Goal: Information Seeking & Learning: Learn about a topic

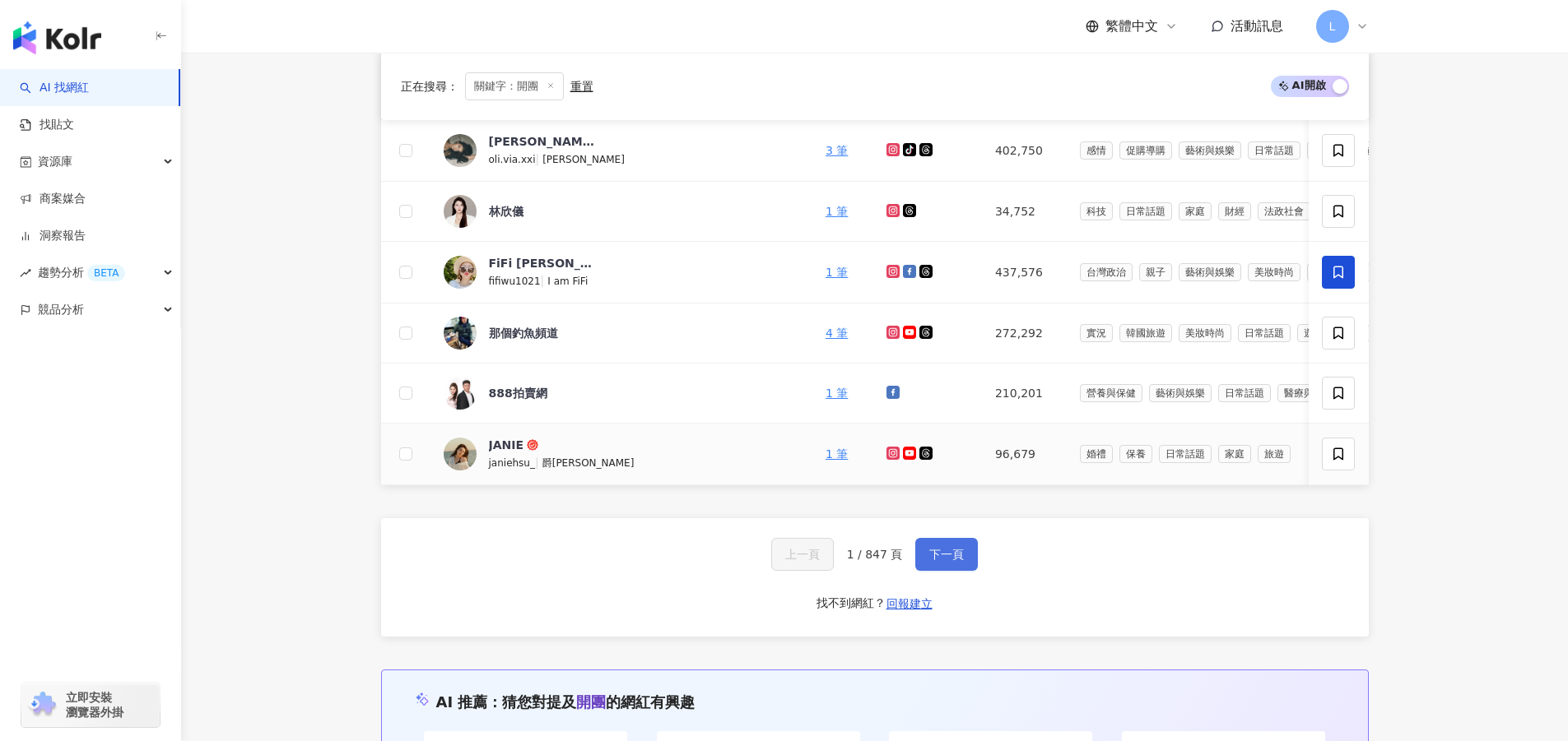
scroll to position [987, 0]
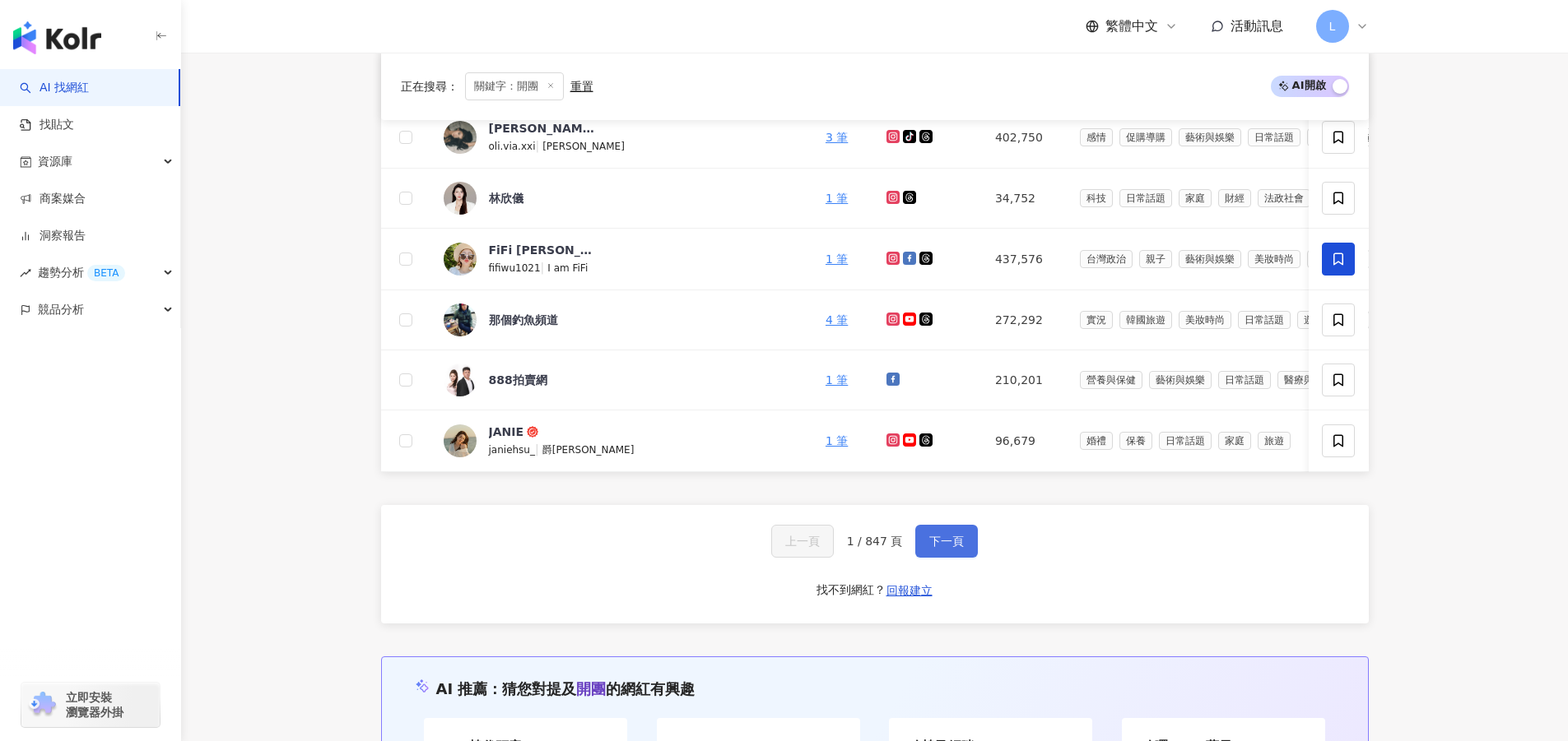
click at [943, 547] on span "下一頁" at bounding box center [946, 541] width 34 height 13
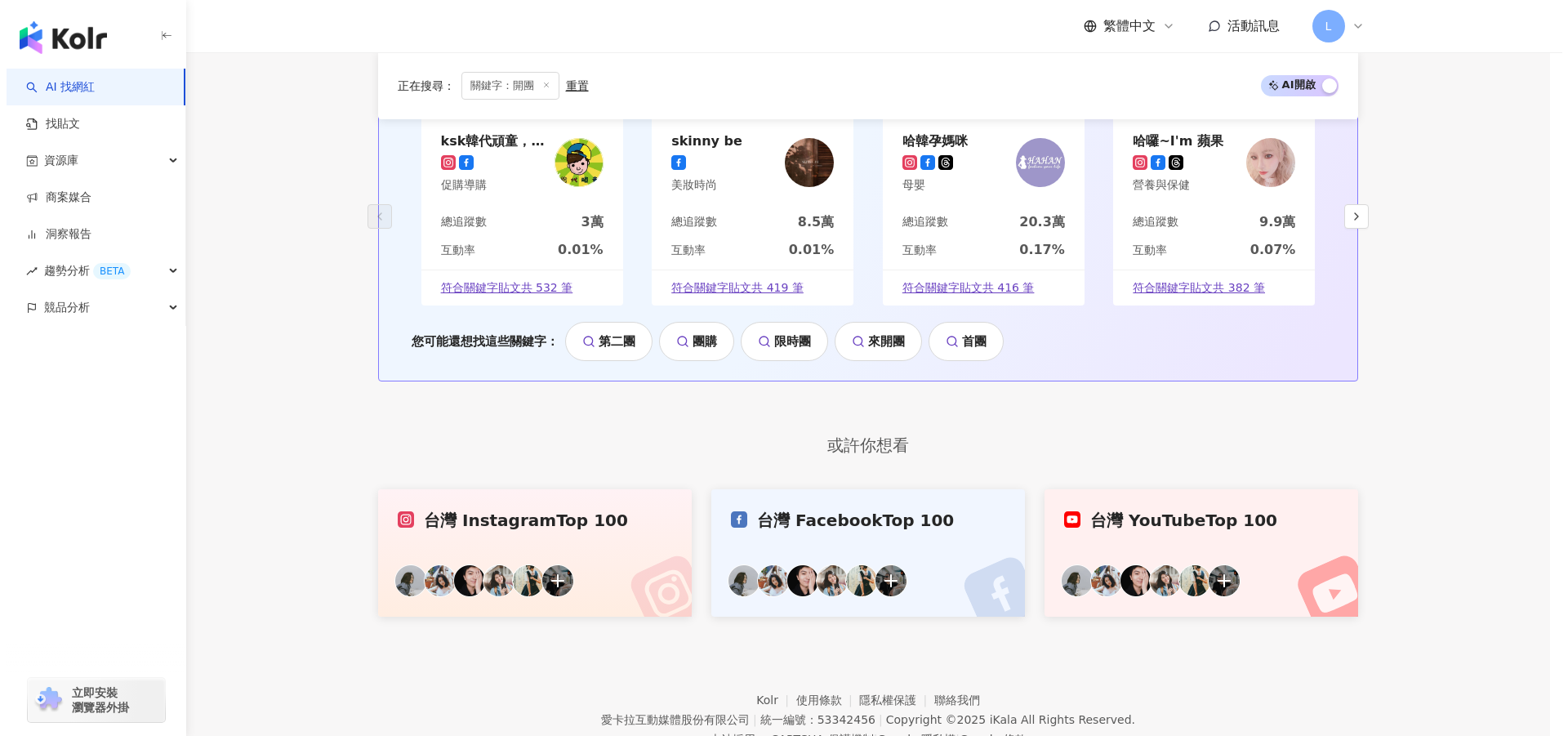
scroll to position [1038, 0]
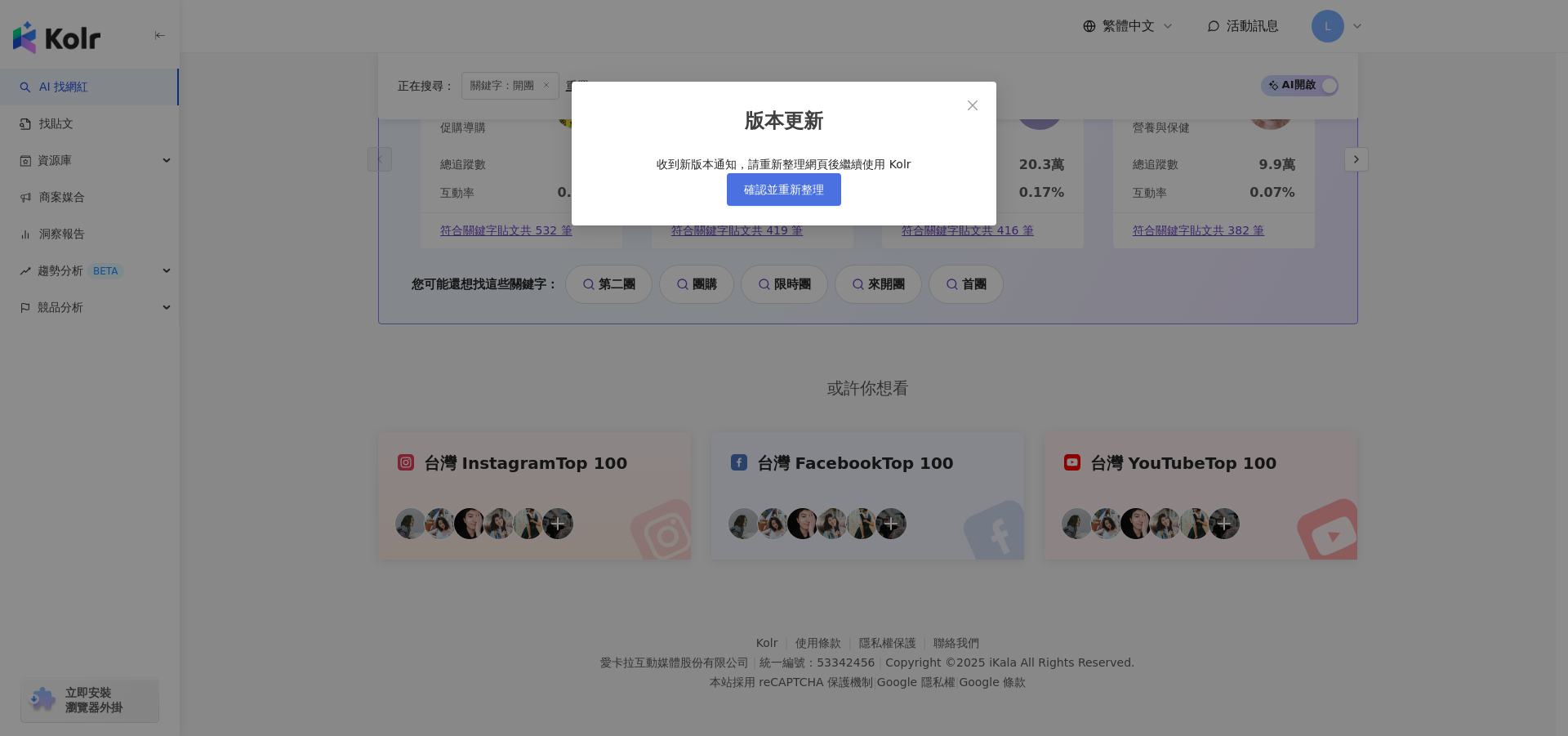
click at [828, 206] on button "確認並重新整理" at bounding box center [784, 188] width 114 height 32
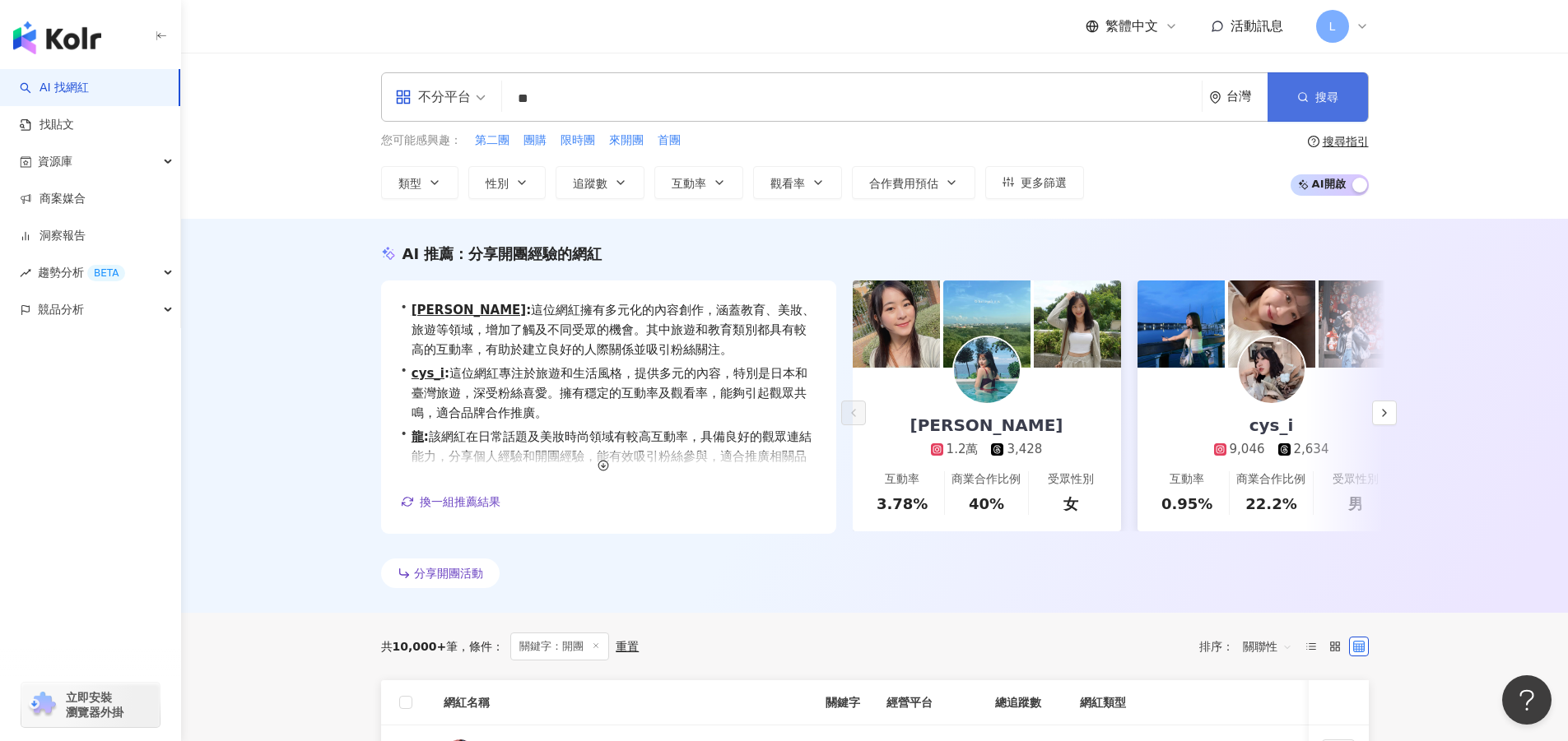
click at [1310, 95] on button "搜尋" at bounding box center [1317, 97] width 100 height 49
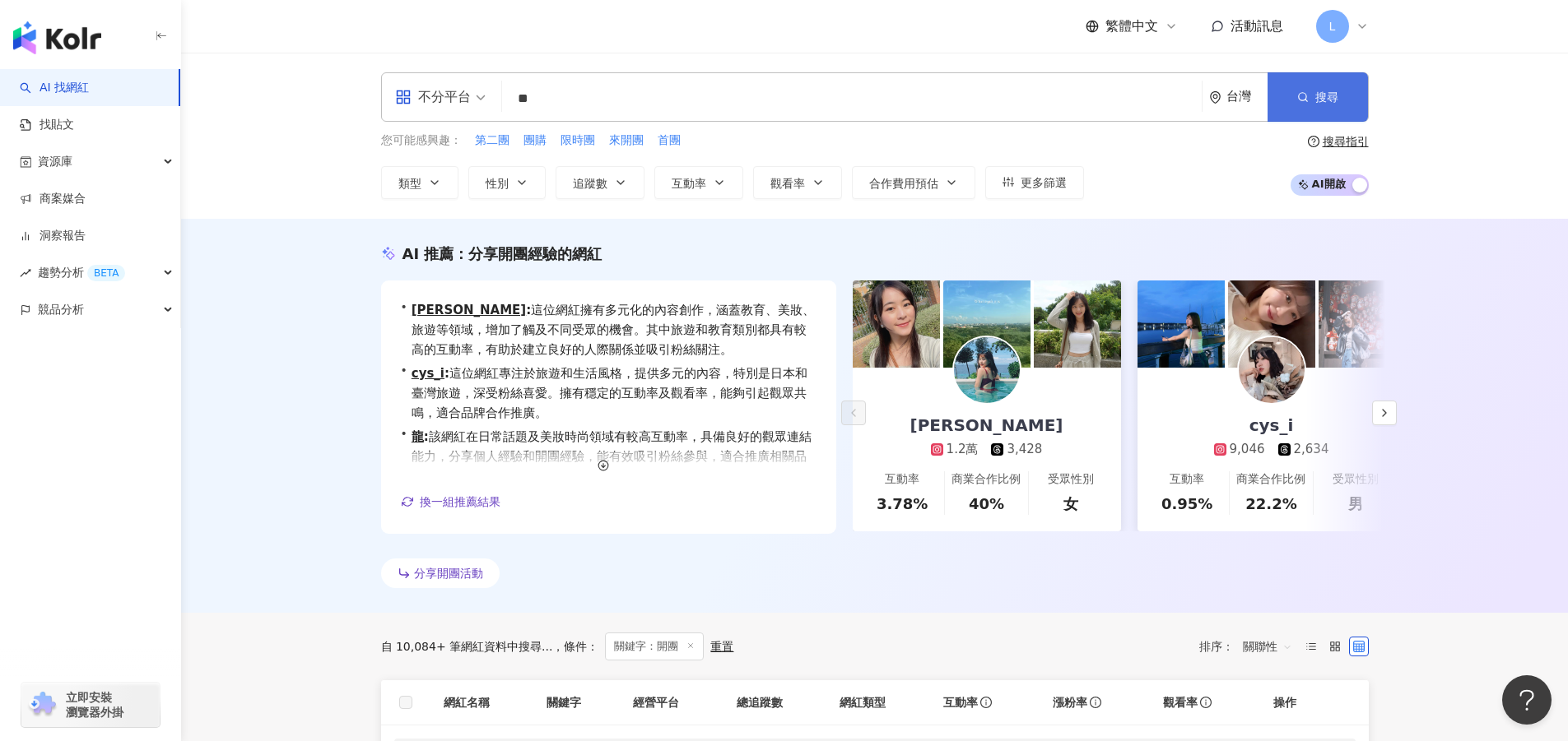
click at [1349, 93] on button "搜尋" at bounding box center [1317, 97] width 100 height 49
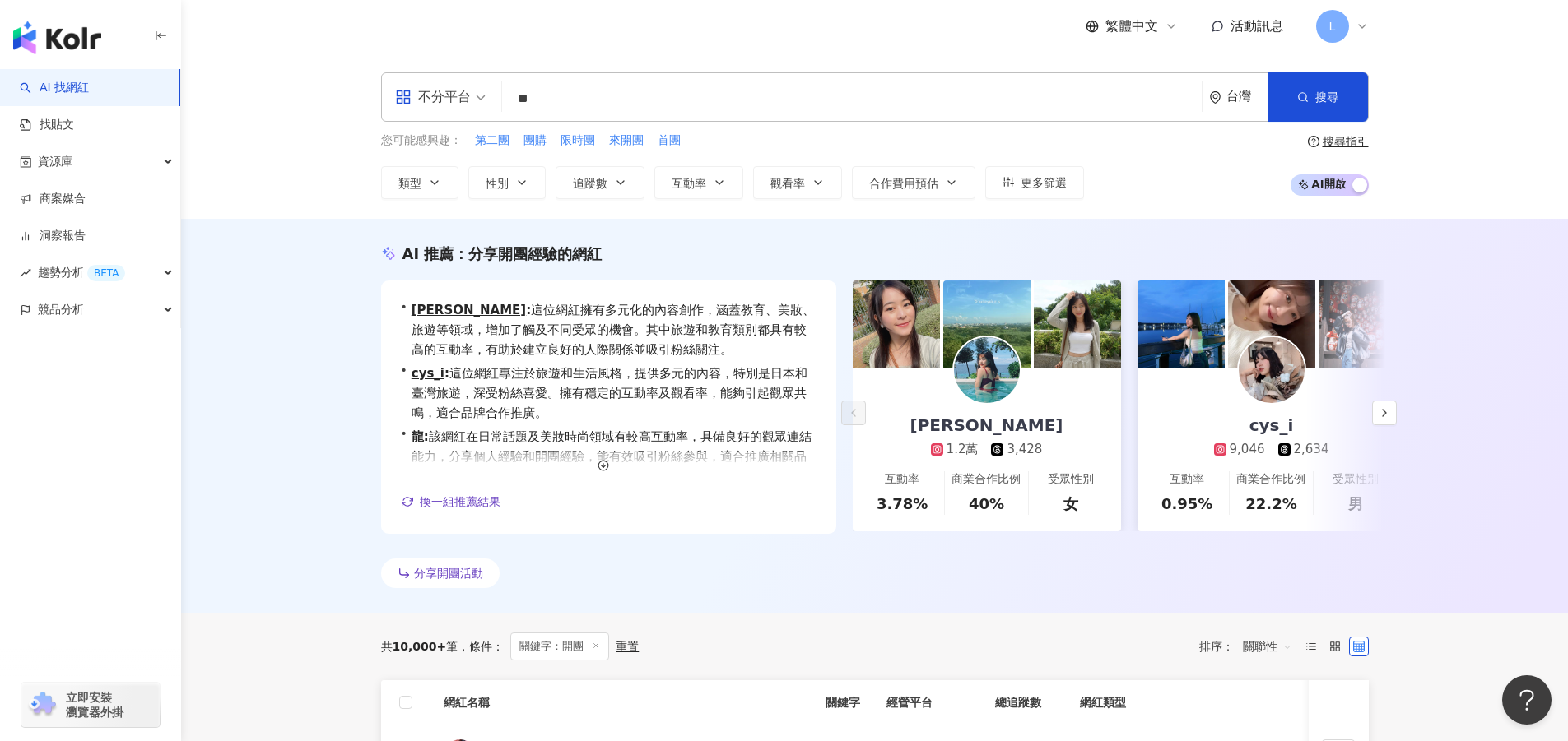
click at [1367, 31] on icon at bounding box center [1362, 26] width 13 height 13
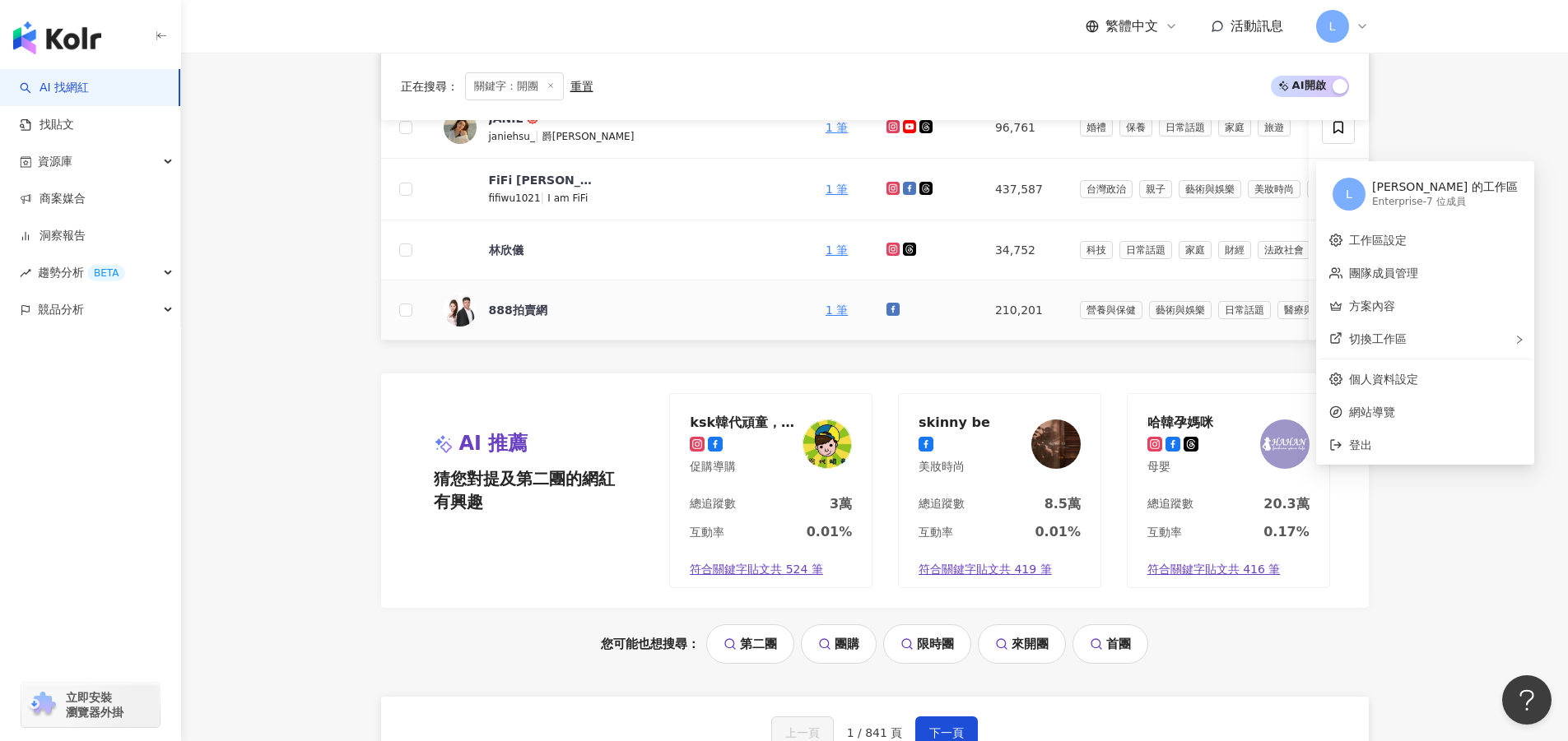
scroll to position [1234, 0]
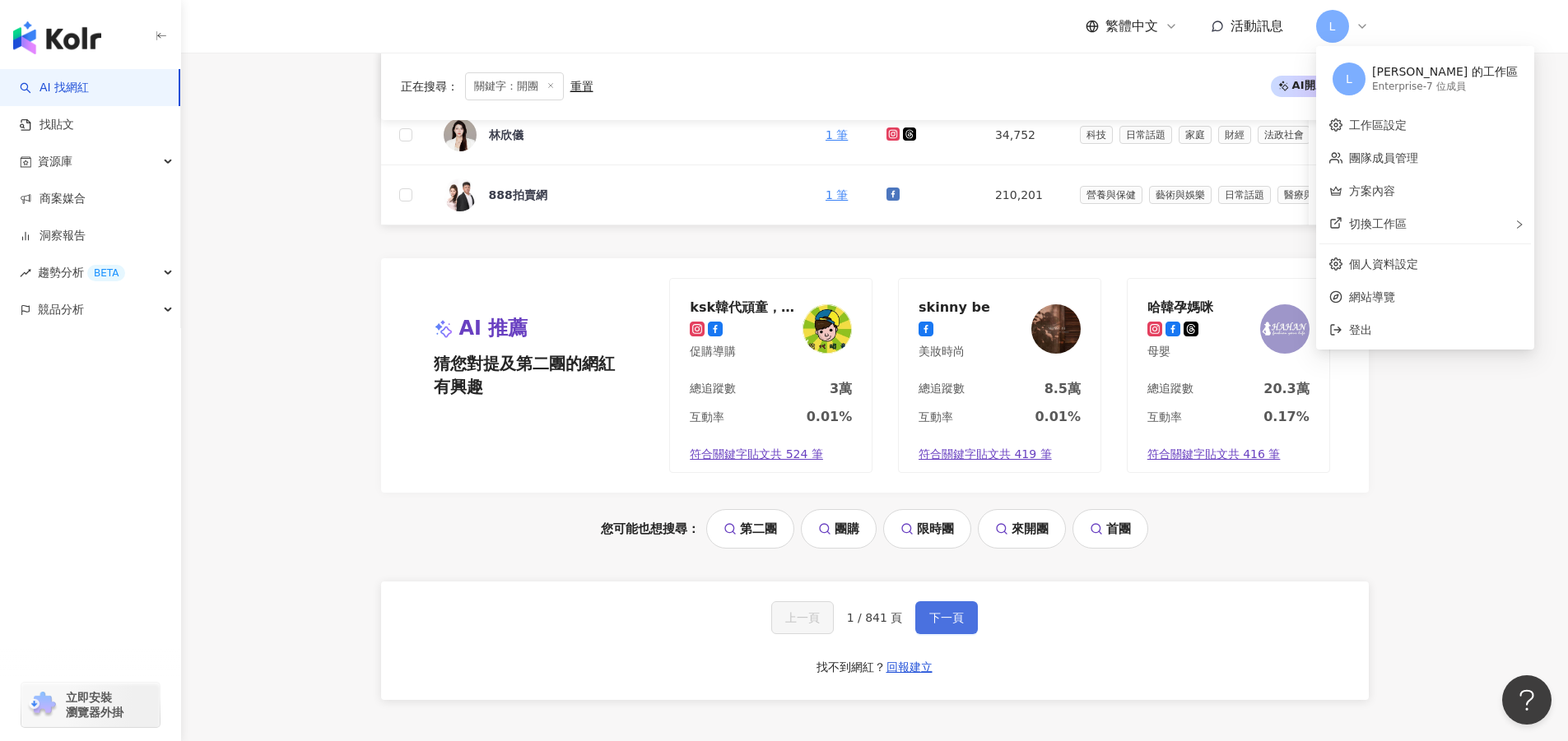
click at [929, 624] on span "下一頁" at bounding box center [946, 617] width 34 height 13
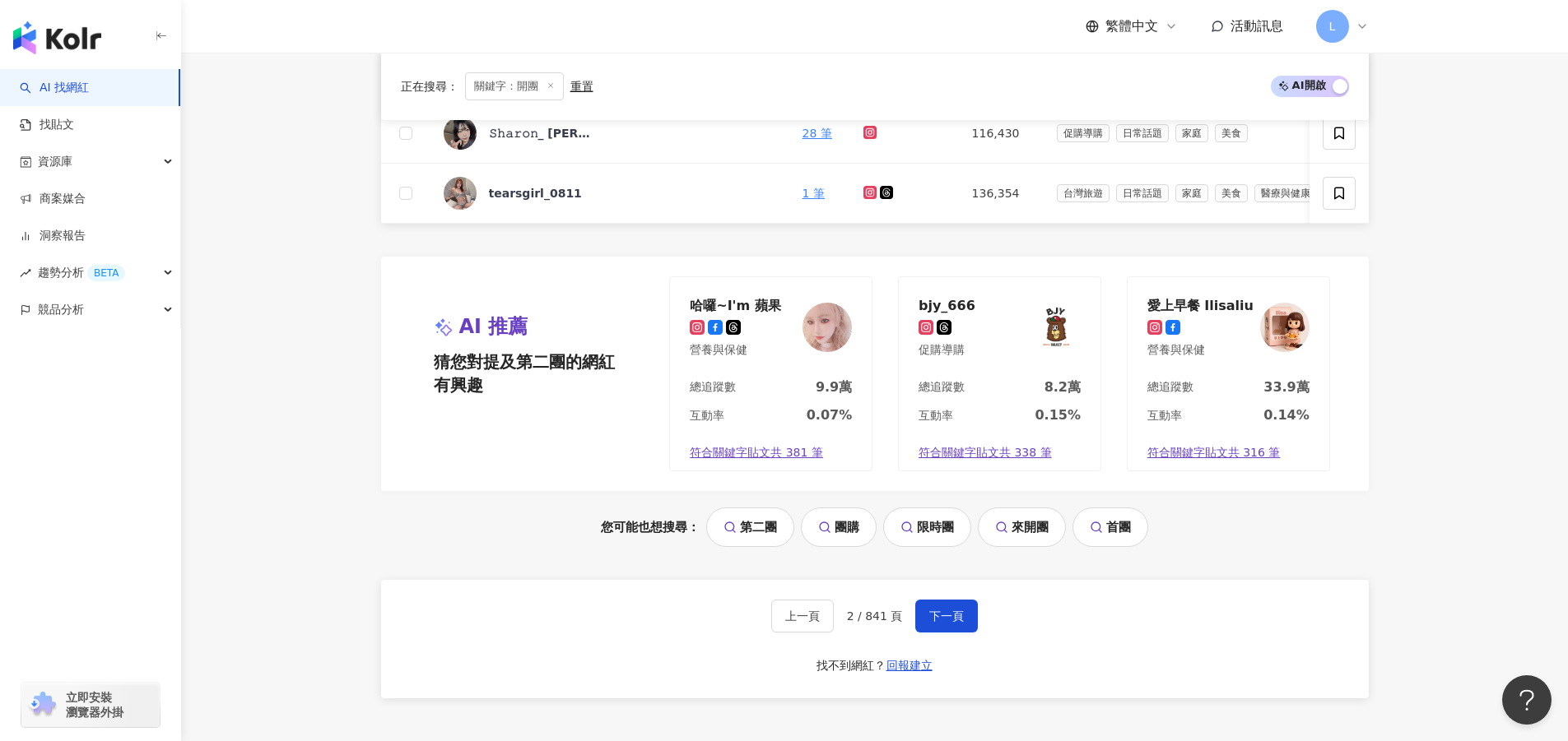
click at [370, 389] on div "正在搜尋 ： 關鍵字：開團 重置 AI 開啟 AI 關閉 網紅名稱 關鍵字 經營平台 總追蹤數 網紅類型 互動率 漲粉率 觀看率 操作 何美 Homei 何美…" at bounding box center [874, 59] width 1053 height 1361
click at [111, 546] on div "AI 找網紅 找貼文 資源庫 商案媒合 洞察報告 趨勢分析 BETA 競品分析 立即安裝 瀏覽器外掛" at bounding box center [90, 405] width 181 height 672
